Goal: Browse casually: Explore the website without a specific task or goal

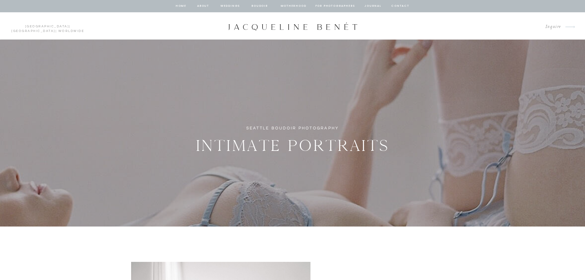
click at [256, 6] on nav "BOUDOIR" at bounding box center [260, 6] width 18 height 6
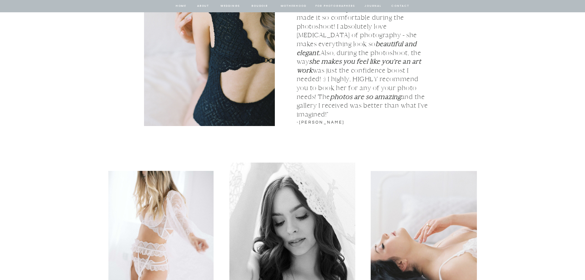
scroll to position [860, 0]
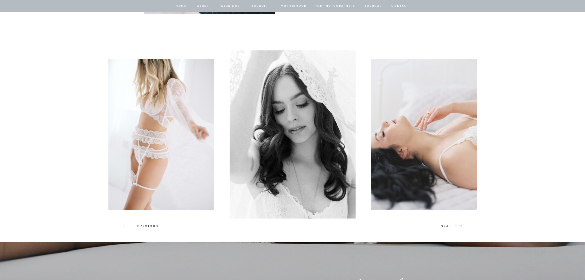
click at [177, 114] on img at bounding box center [157, 134] width 113 height 151
click at [161, 118] on img at bounding box center [157, 134] width 113 height 151
click at [447, 225] on p "NEXT" at bounding box center [447, 226] width 12 height 6
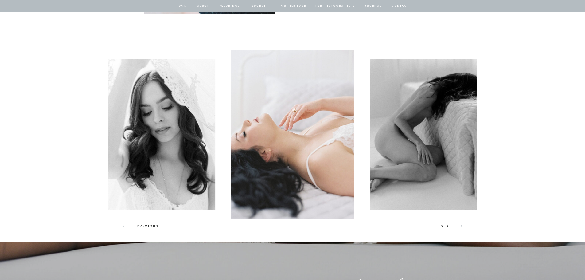
click at [447, 225] on p "NEXT" at bounding box center [447, 226] width 12 height 6
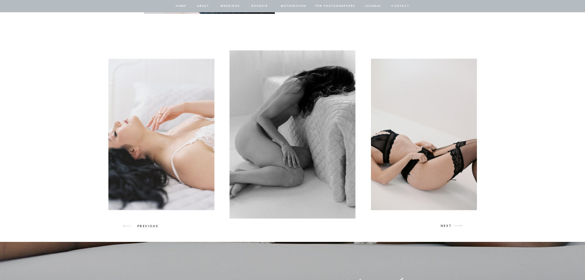
click at [447, 224] on p "NEXT" at bounding box center [447, 226] width 12 height 6
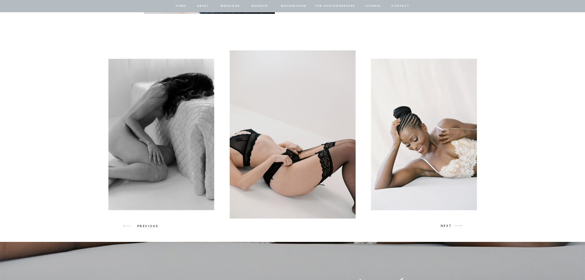
click at [447, 224] on p "NEXT" at bounding box center [447, 226] width 12 height 6
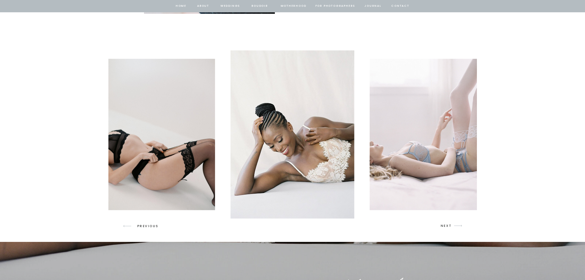
click at [447, 224] on p "NEXT" at bounding box center [447, 226] width 12 height 6
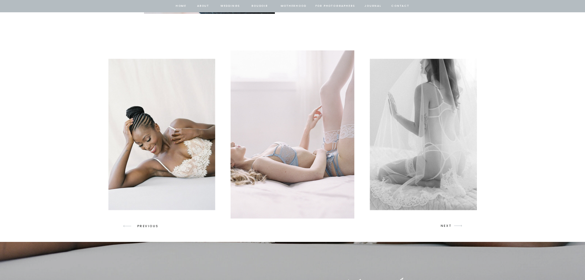
click at [447, 224] on p "NEXT" at bounding box center [447, 226] width 12 height 6
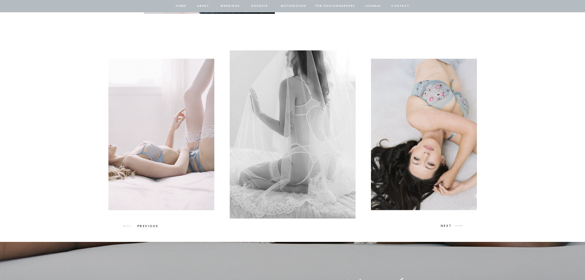
click at [447, 224] on p "NEXT" at bounding box center [447, 226] width 12 height 6
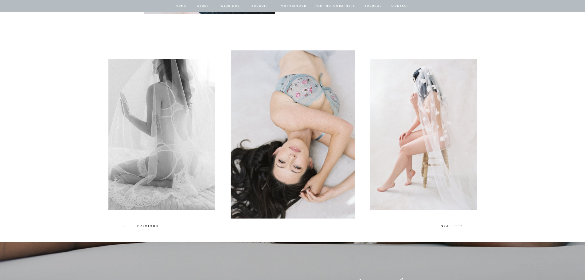
click at [447, 224] on p "NEXT" at bounding box center [447, 226] width 12 height 6
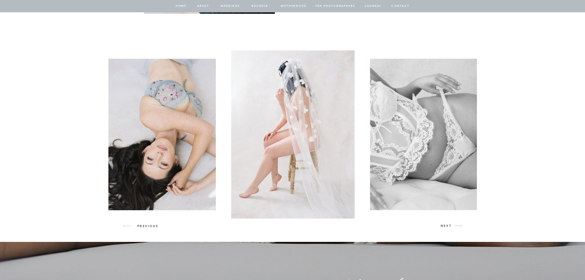
click at [447, 224] on p "NEXT" at bounding box center [447, 226] width 12 height 6
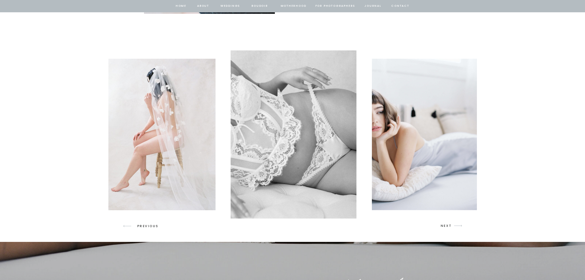
click at [447, 224] on p "NEXT" at bounding box center [447, 226] width 12 height 6
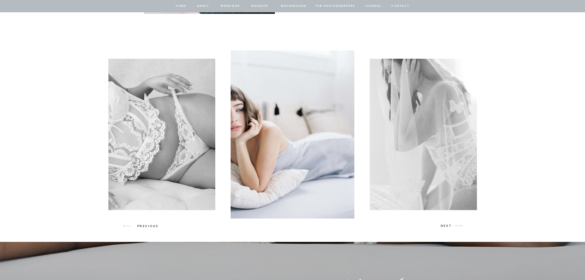
click at [447, 224] on p "NEXT" at bounding box center [447, 226] width 12 height 6
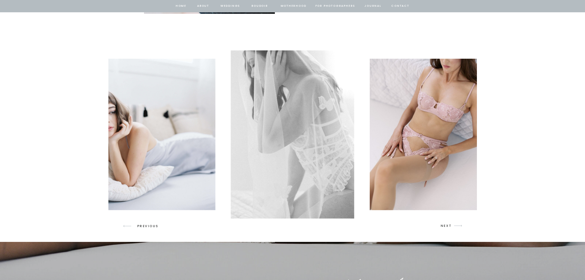
click at [447, 224] on p "NEXT" at bounding box center [447, 226] width 12 height 6
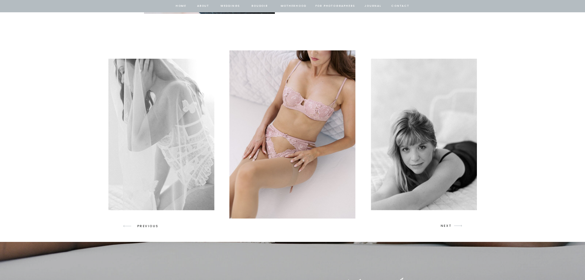
click at [447, 224] on p "NEXT" at bounding box center [447, 226] width 12 height 6
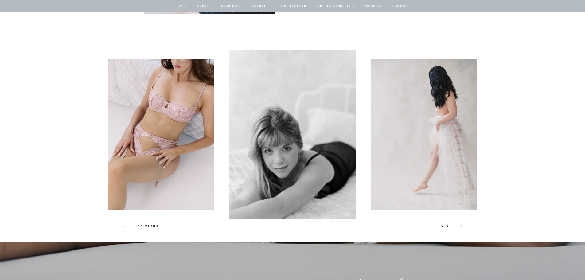
click at [447, 224] on p "NEXT" at bounding box center [447, 226] width 12 height 6
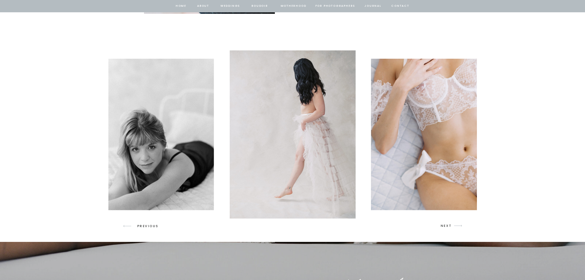
click at [447, 224] on p "NEXT" at bounding box center [447, 226] width 12 height 6
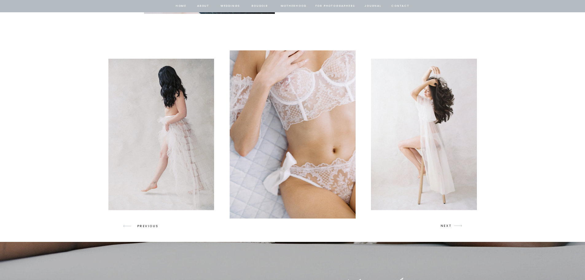
click at [447, 224] on p "NEXT" at bounding box center [447, 226] width 12 height 6
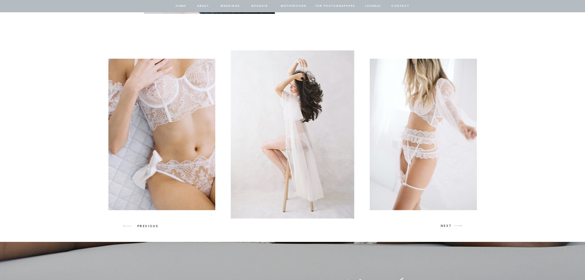
click at [447, 224] on p "NEXT" at bounding box center [447, 226] width 12 height 6
